Goal: Check status: Check status

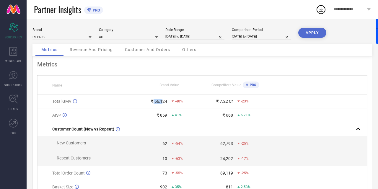
drag, startPoint x: 153, startPoint y: 101, endPoint x: 161, endPoint y: 101, distance: 8.0
click at [161, 101] on div "₹ 66,124" at bounding box center [159, 101] width 16 height 5
click at [166, 106] on td "₹ 66,124 -40%" at bounding box center [169, 101] width 66 height 14
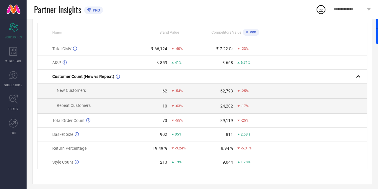
scroll to position [58, 0]
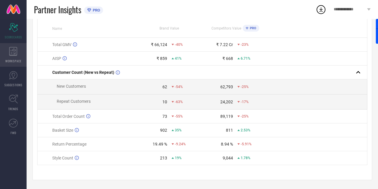
click at [17, 53] on icon at bounding box center [13, 51] width 8 height 9
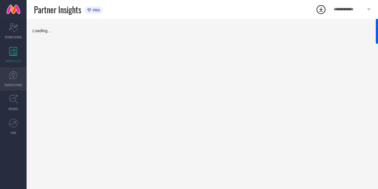
click at [17, 84] on span "SUGGESTIONS" at bounding box center [13, 85] width 18 height 4
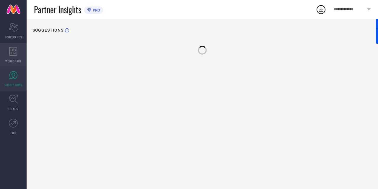
click at [8, 53] on div "WORKSPACE" at bounding box center [13, 55] width 27 height 24
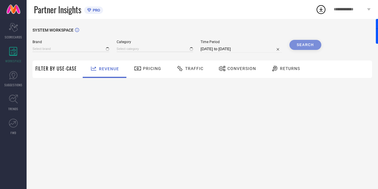
type input "REPRISE"
type input "All"
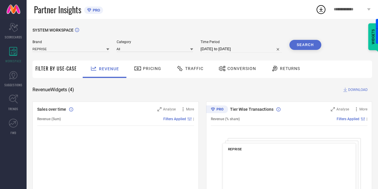
click at [280, 69] on span "Returns" at bounding box center [290, 68] width 20 height 5
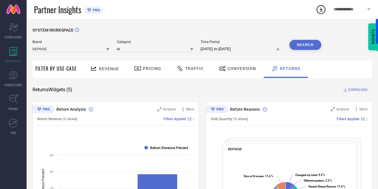
click at [207, 49] on input "[DATE] to [DATE]" at bounding box center [240, 48] width 81 height 7
select select "7"
select select "2025"
select select "8"
select select "2025"
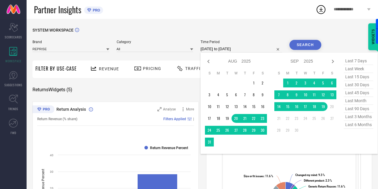
click at [357, 124] on span "last 6 months" at bounding box center [358, 125] width 30 height 8
type input "[DATE] to [DATE]"
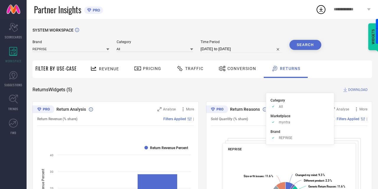
click at [306, 46] on button "Search" at bounding box center [305, 45] width 32 height 10
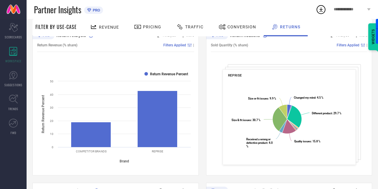
scroll to position [71, 0]
